Goal: Information Seeking & Learning: Understand process/instructions

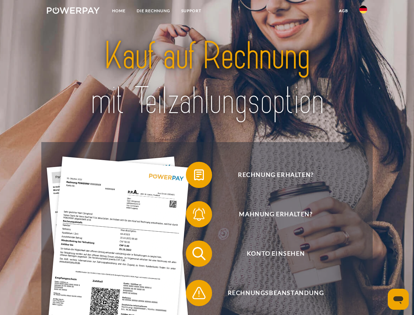
click at [73, 11] on img at bounding box center [73, 10] width 53 height 7
click at [363, 11] on img at bounding box center [364, 10] width 8 height 8
click at [343, 11] on link "agb" at bounding box center [344, 11] width 20 height 12
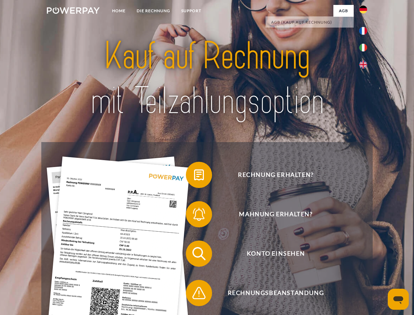
click at [194, 176] on span at bounding box center [189, 174] width 33 height 33
click at [194, 216] on span at bounding box center [189, 214] width 33 height 33
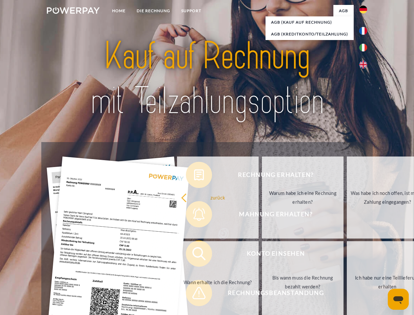
click at [262, 255] on link "Bis wann muss die Rechnung bezahlt werden?" at bounding box center [303, 282] width 82 height 82
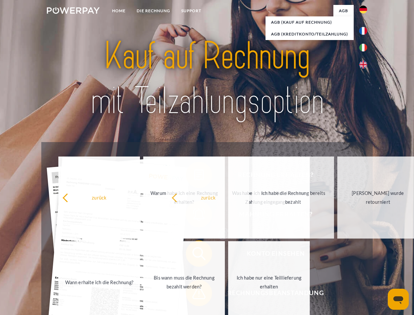
click at [194, 294] on span at bounding box center [189, 293] width 33 height 33
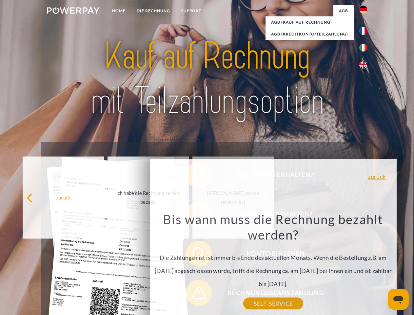
click at [399, 299] on icon "Messaging-Fenster öffnen" at bounding box center [399, 300] width 10 height 8
